Goal: Transaction & Acquisition: Subscribe to service/newsletter

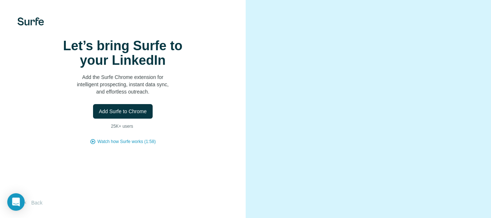
scroll to position [46, 0]
click at [37, 204] on button "Back" at bounding box center [32, 202] width 30 height 13
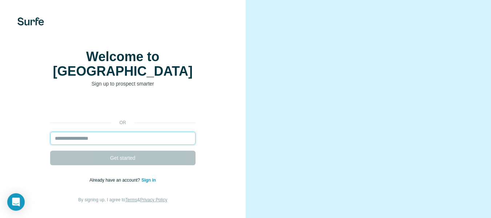
click at [125, 132] on input "email" at bounding box center [122, 138] width 145 height 13
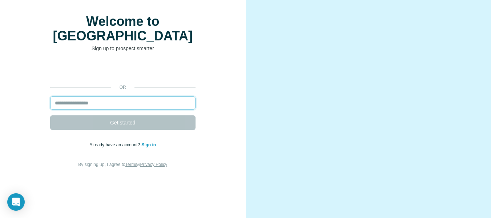
scroll to position [46, 0]
click at [149, 142] on link "Sign in" at bounding box center [148, 144] width 15 height 5
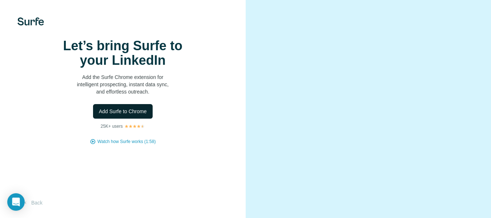
click at [129, 115] on span "Add Surfe to Chrome" at bounding box center [123, 111] width 48 height 7
